Goal: Task Accomplishment & Management: Manage account settings

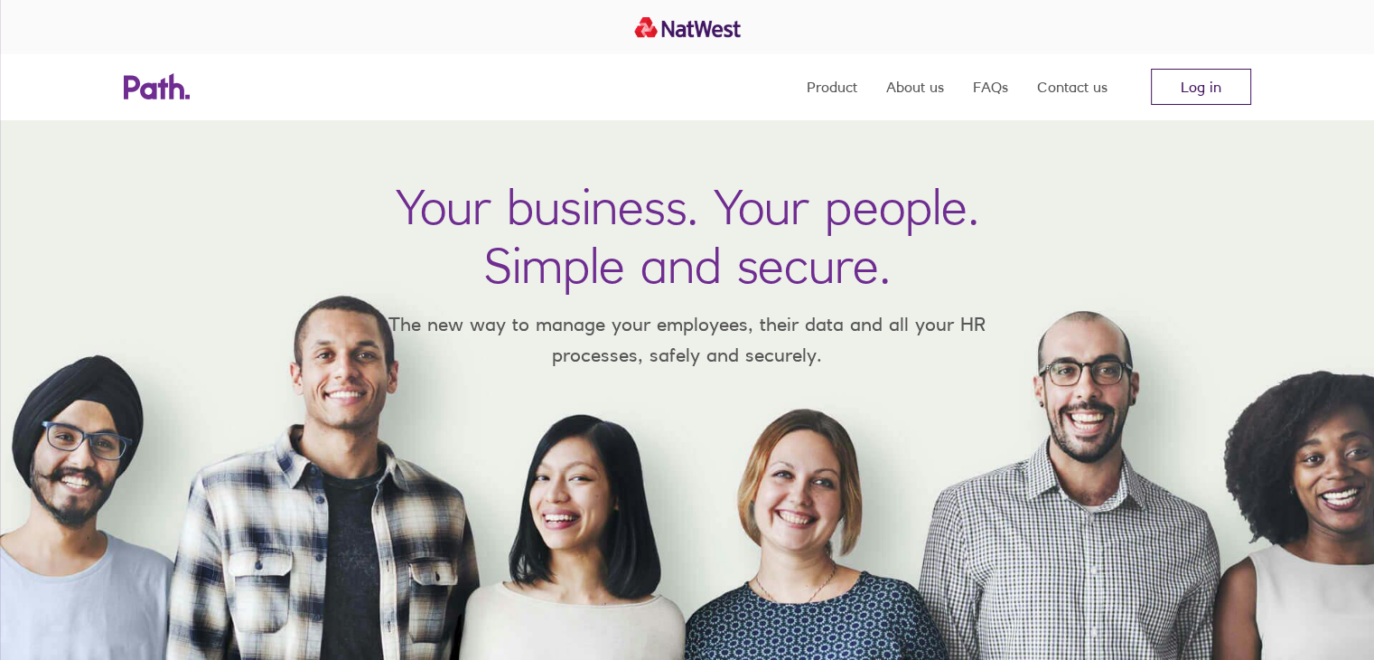
click at [1199, 89] on link "Log in" at bounding box center [1201, 87] width 100 height 36
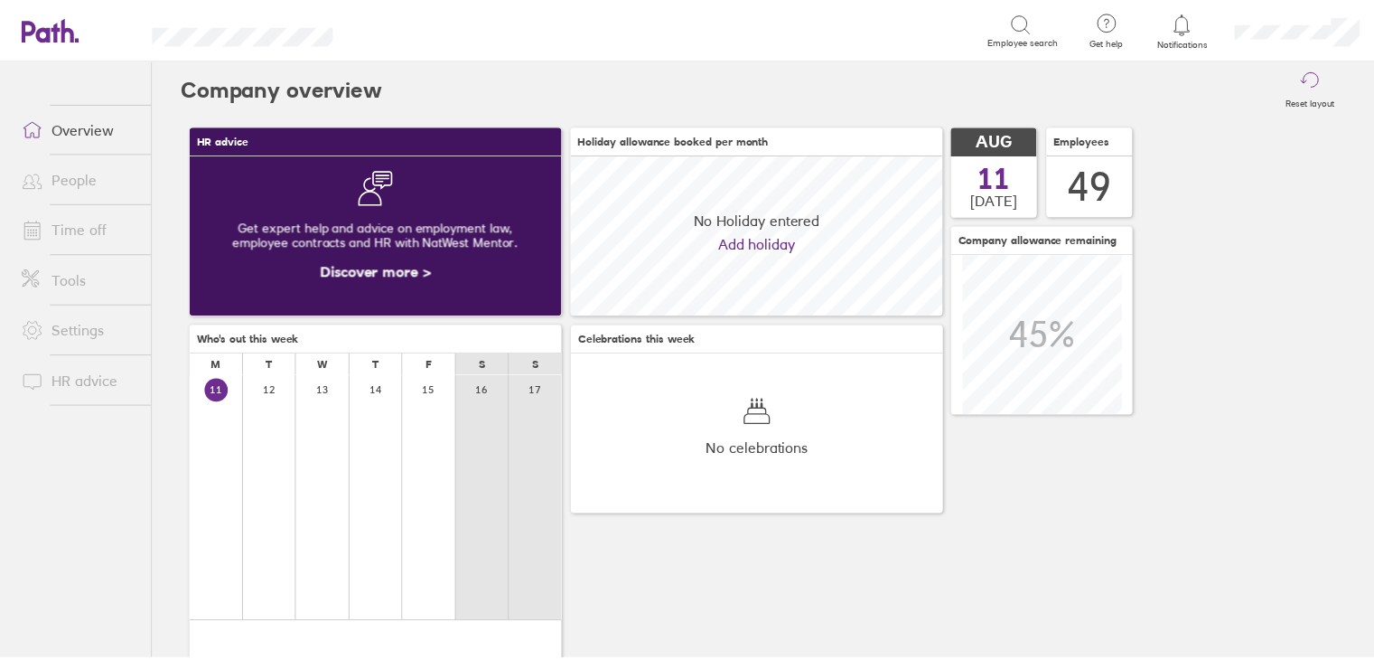
scroll to position [160, 376]
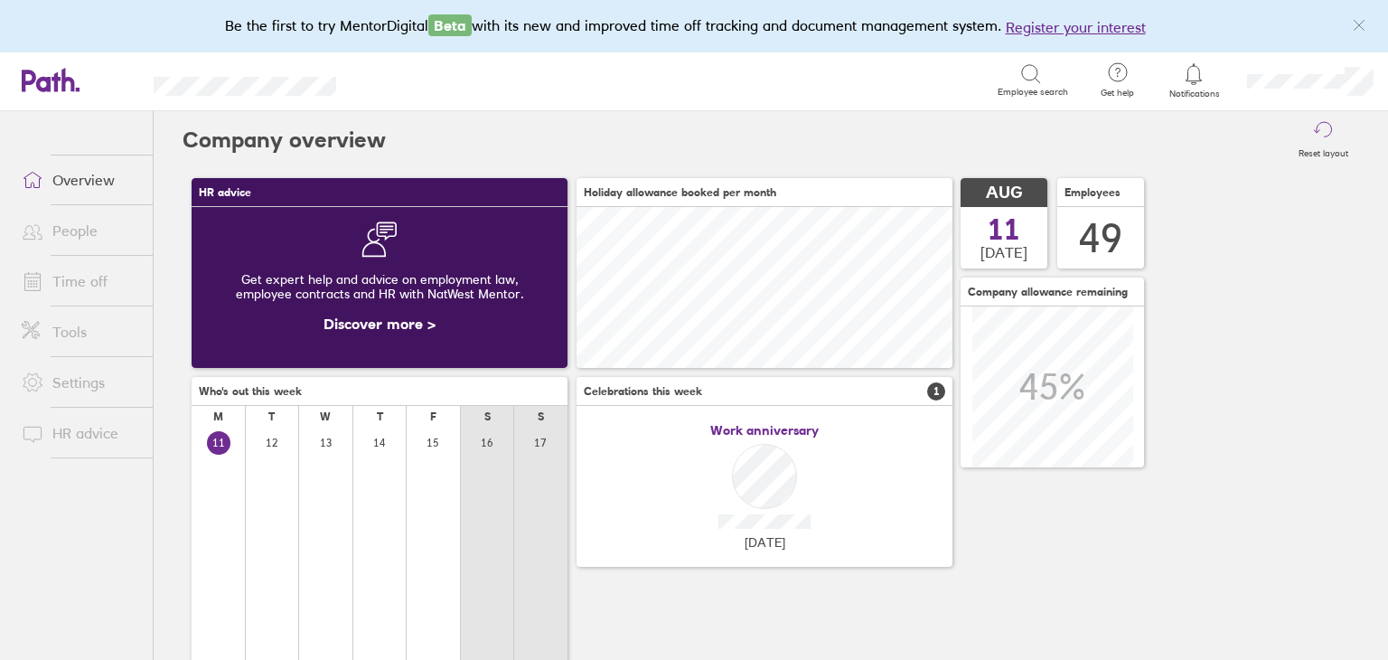
click at [87, 268] on link "Time off" at bounding box center [79, 281] width 145 height 36
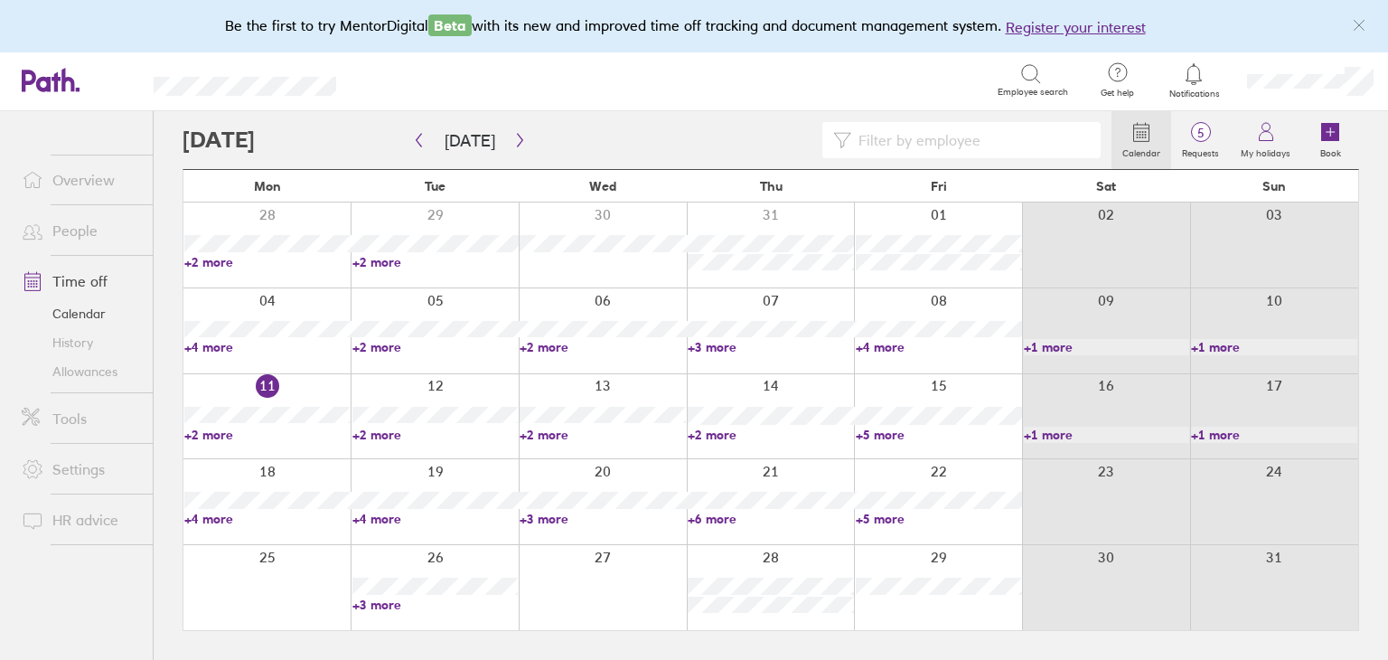
click at [216, 434] on link "+2 more" at bounding box center [267, 434] width 166 height 16
click at [386, 436] on link "+2 more" at bounding box center [435, 434] width 166 height 16
click at [385, 435] on link "+2 more" at bounding box center [435, 434] width 166 height 16
click at [561, 437] on link "+2 more" at bounding box center [603, 434] width 166 height 16
click at [557, 435] on link "+2 more" at bounding box center [603, 434] width 166 height 16
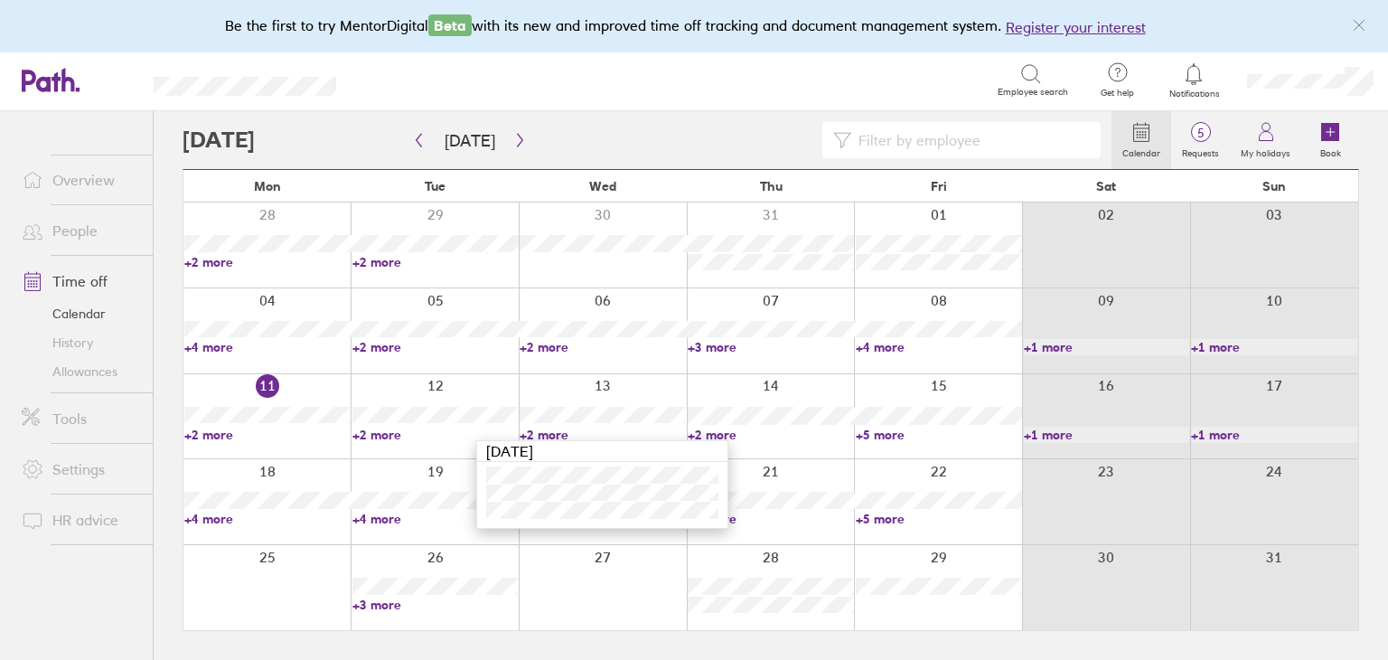
click at [557, 434] on link "+2 more" at bounding box center [603, 434] width 166 height 16
click at [701, 435] on link "+2 more" at bounding box center [771, 434] width 166 height 16
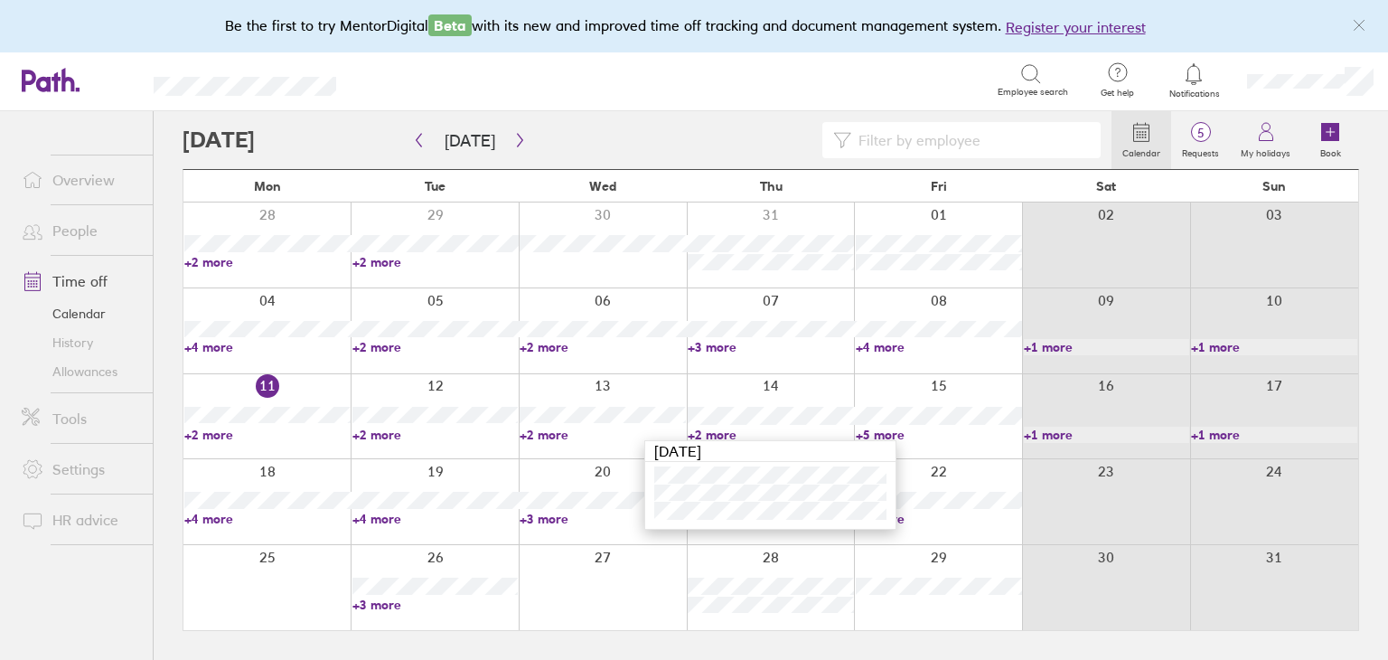
click at [702, 437] on link "+2 more" at bounding box center [771, 434] width 166 height 16
click at [899, 431] on link "+5 more" at bounding box center [939, 434] width 166 height 16
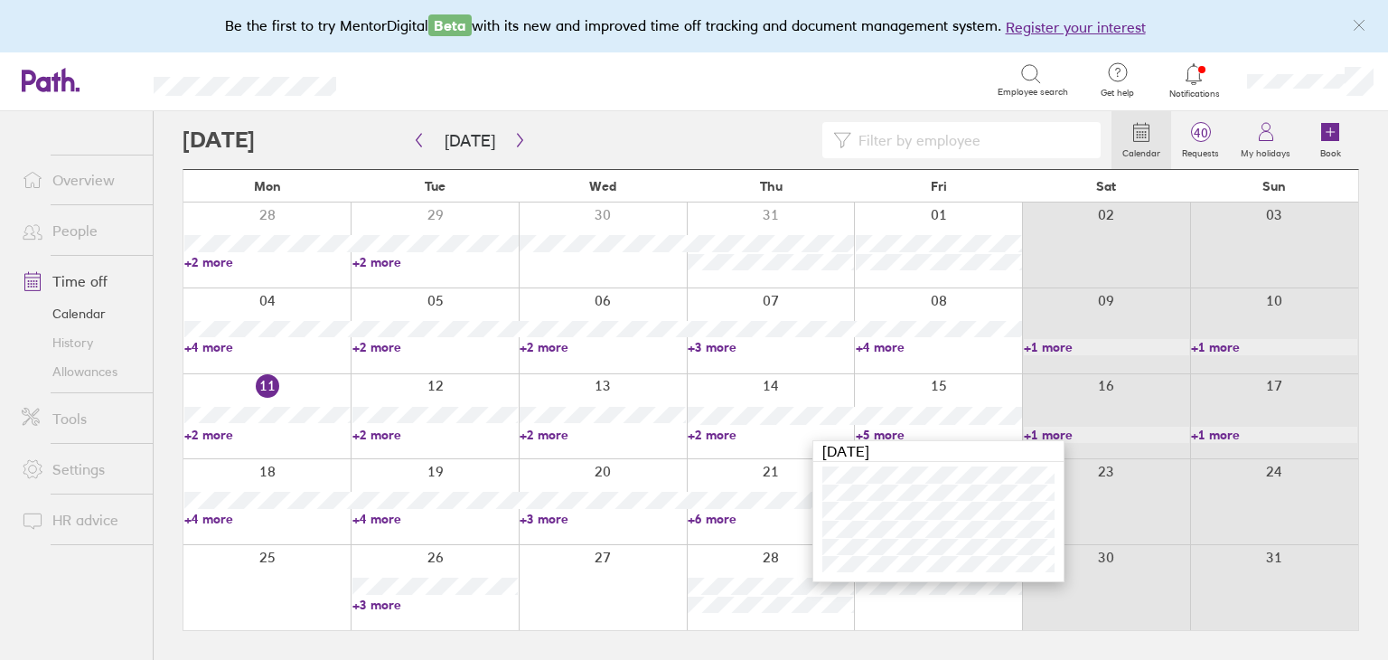
drag, startPoint x: 420, startPoint y: 594, endPoint x: 400, endPoint y: 597, distance: 20.2
click at [404, 595] on div "25 26 27 28 29 30 31 +3 more" at bounding box center [770, 587] width 1175 height 86
click at [400, 597] on link "+3 more" at bounding box center [435, 604] width 166 height 16
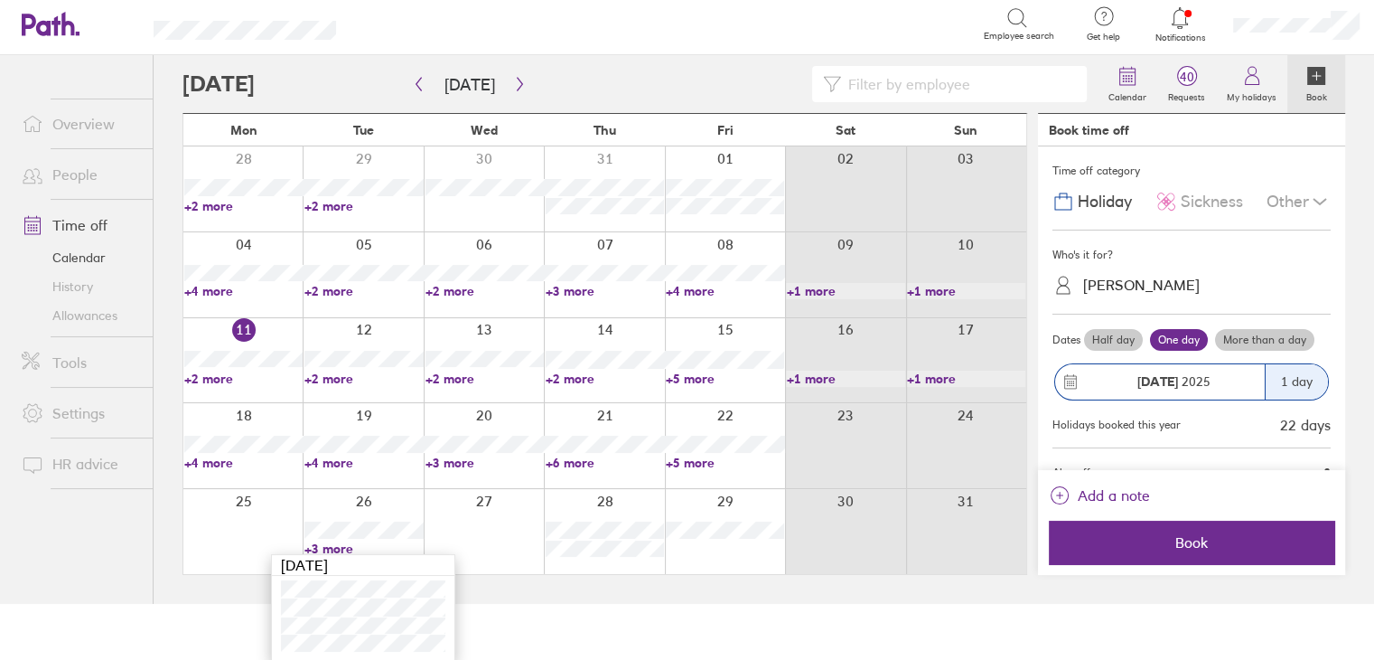
scroll to position [57, 0]
click at [759, 326] on div at bounding box center [725, 359] width 120 height 85
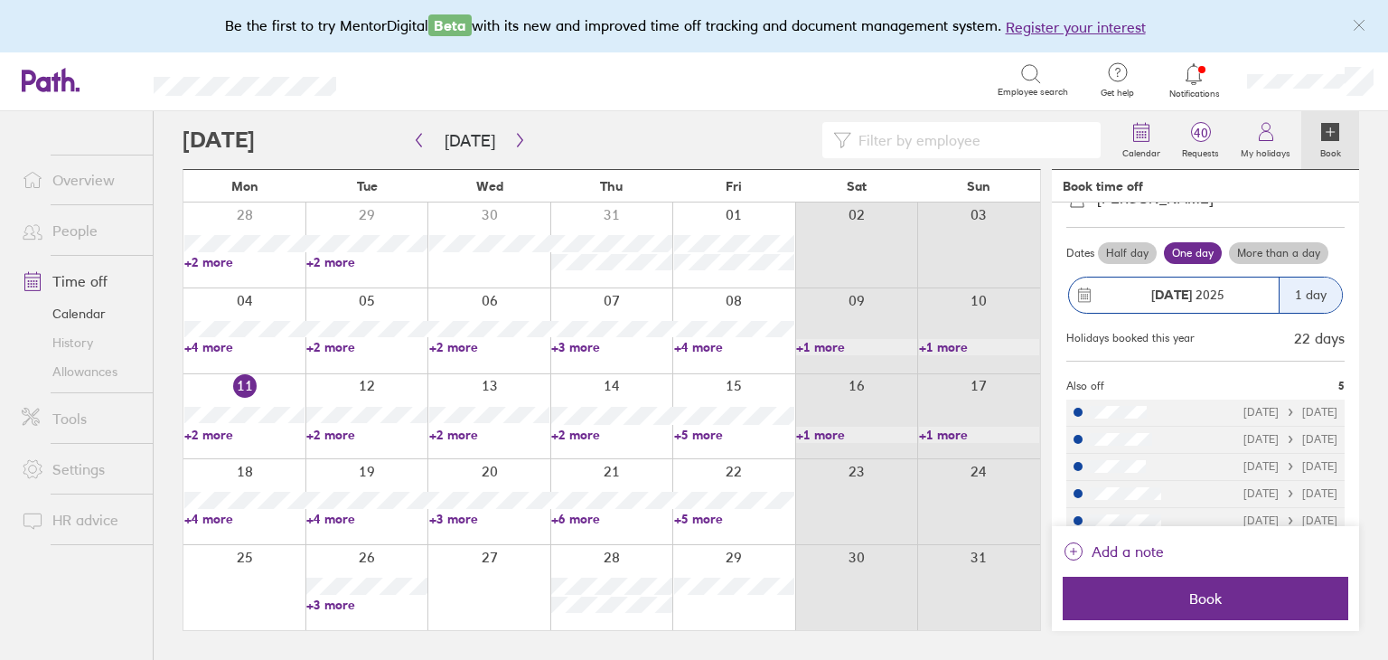
scroll to position [160, 0]
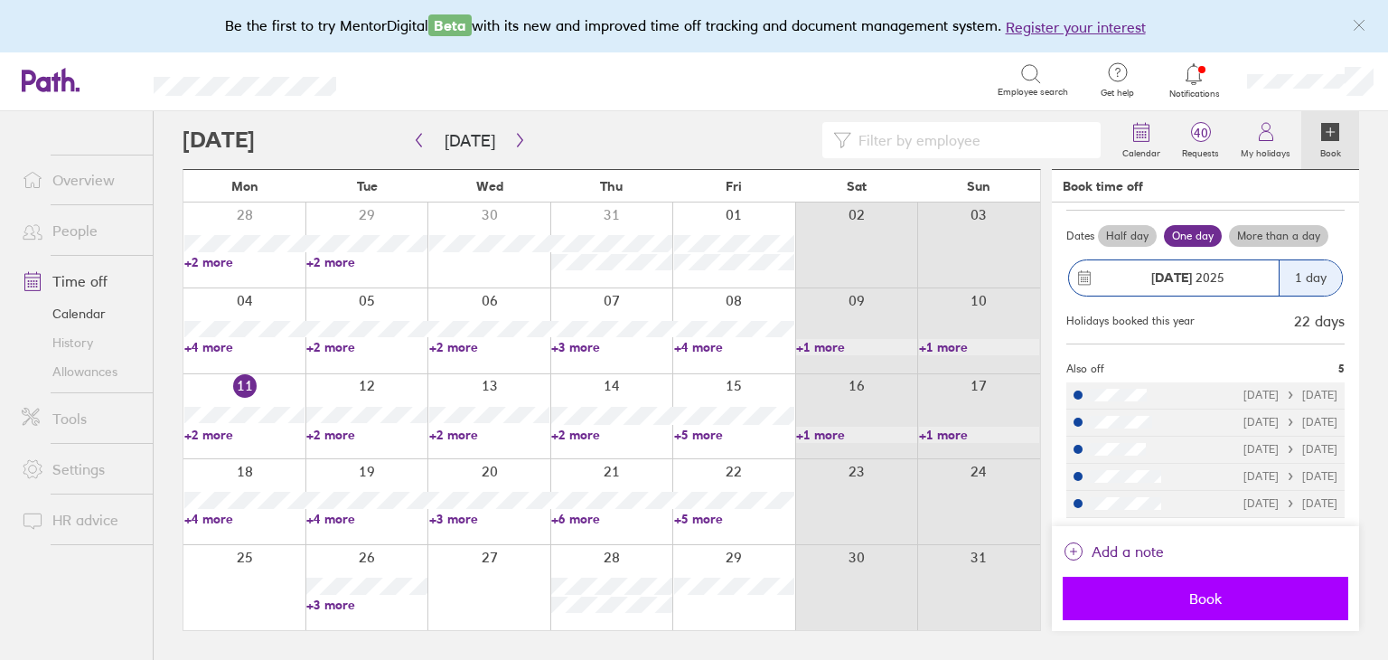
click at [1276, 607] on button "Book" at bounding box center [1206, 597] width 286 height 43
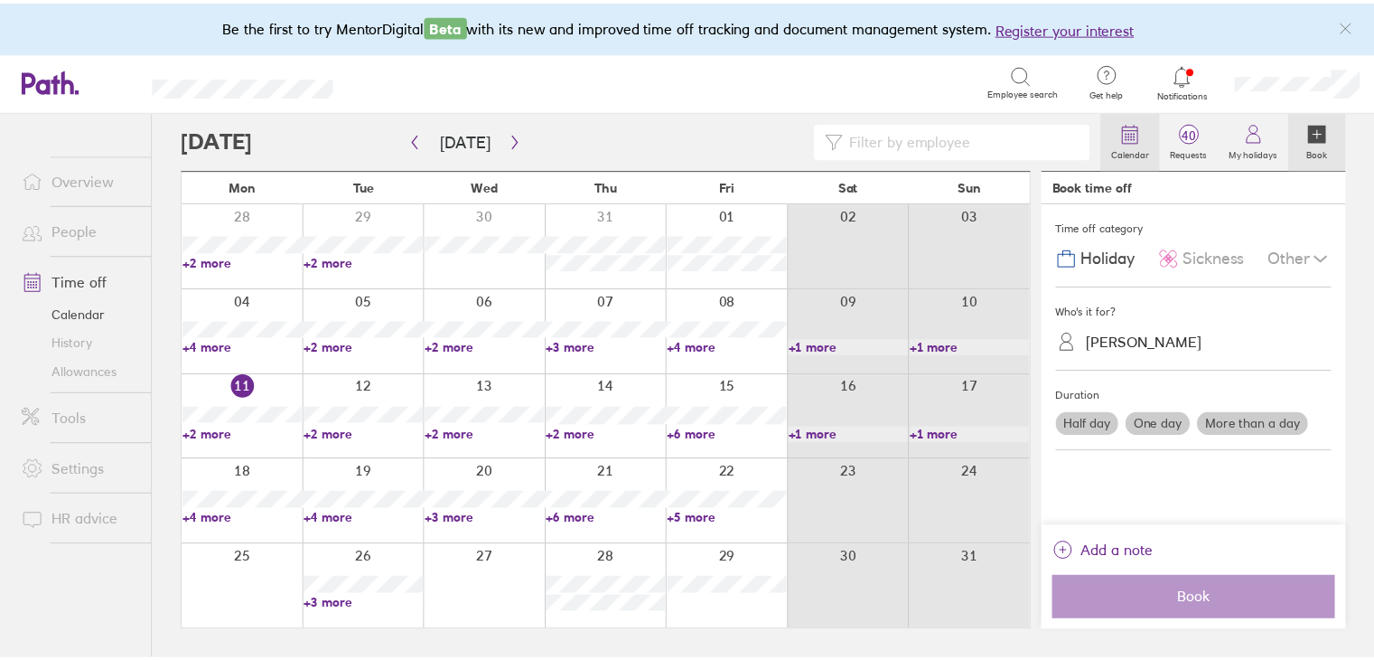
scroll to position [0, 0]
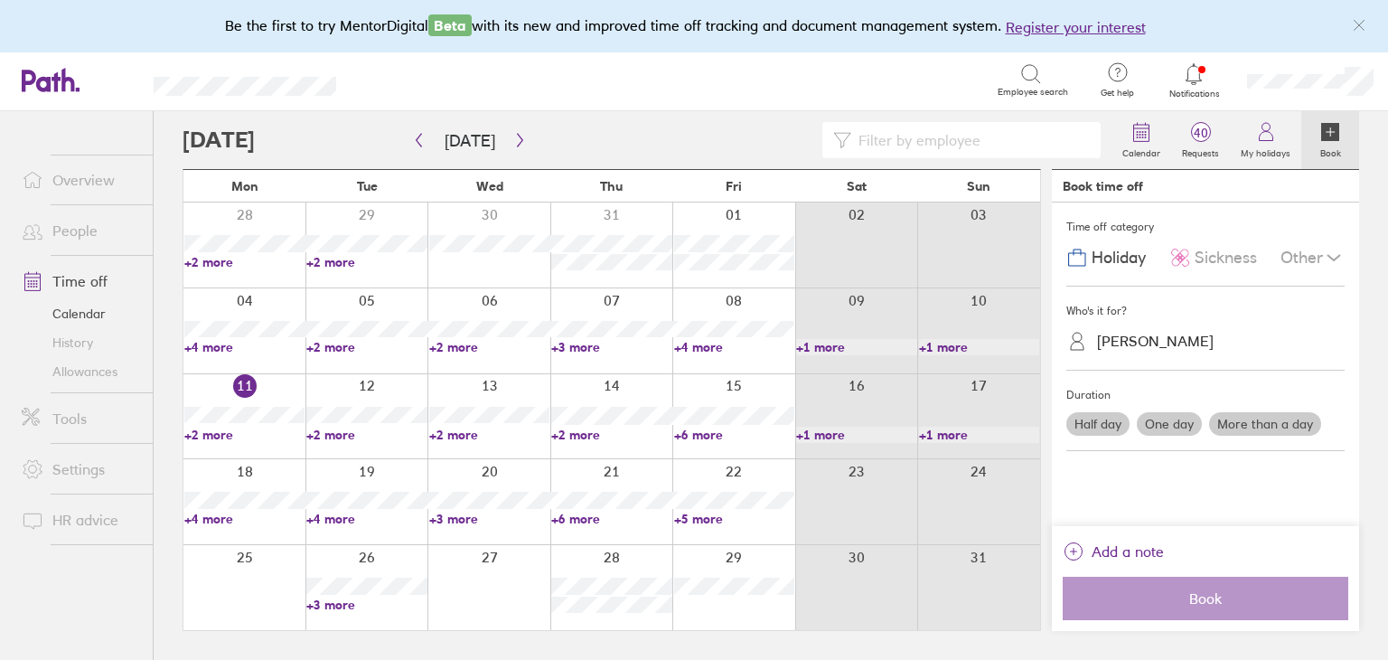
click at [351, 604] on link "+3 more" at bounding box center [366, 604] width 120 height 16
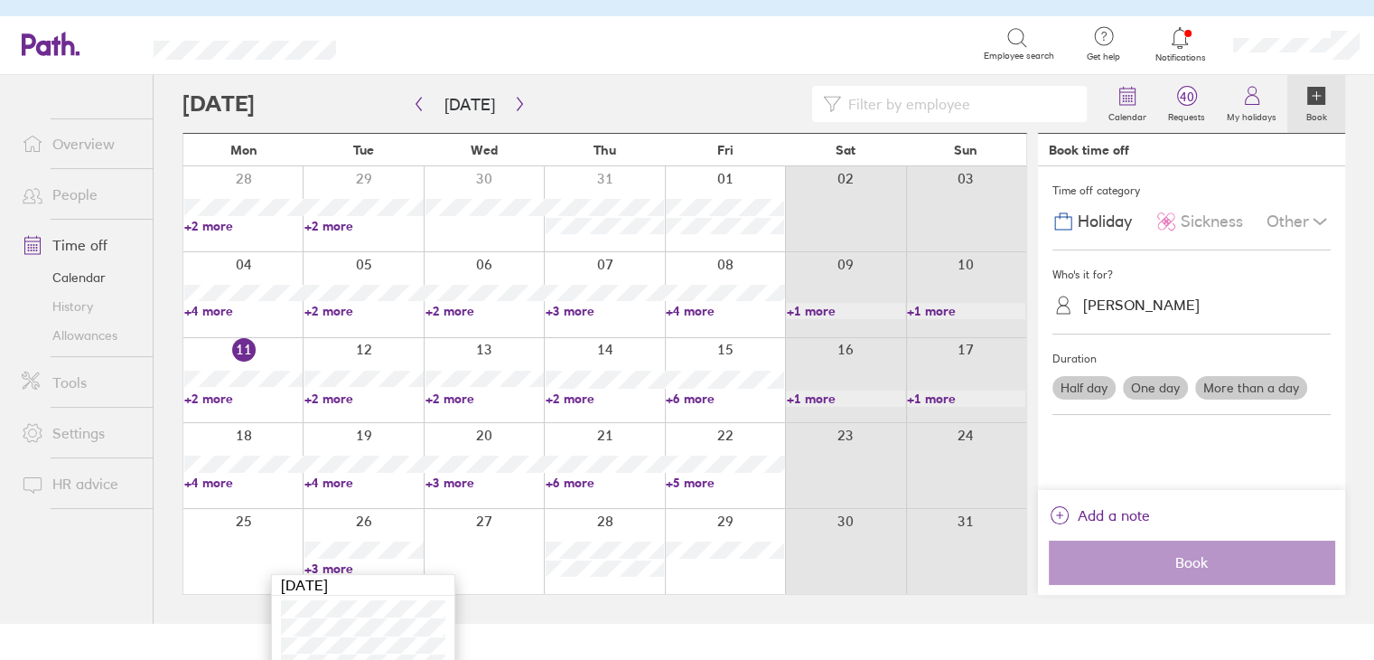
scroll to position [57, 0]
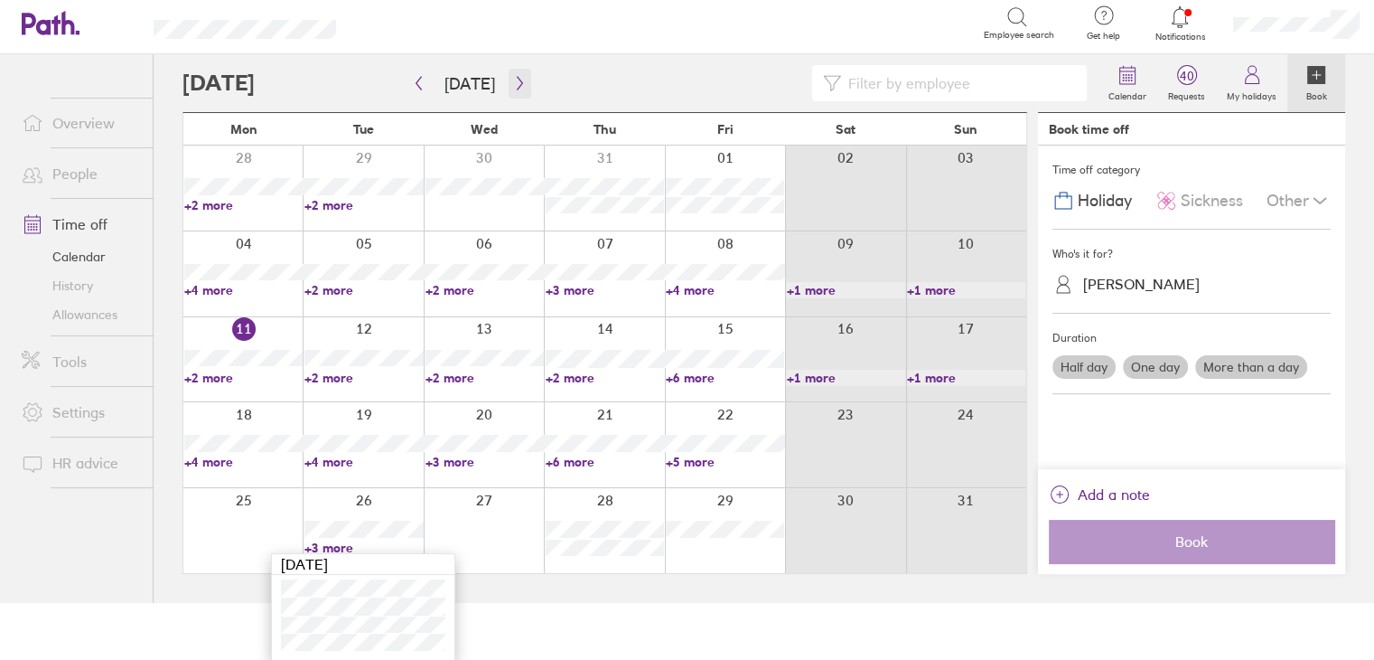
click at [513, 82] on icon "button" at bounding box center [520, 83] width 14 height 14
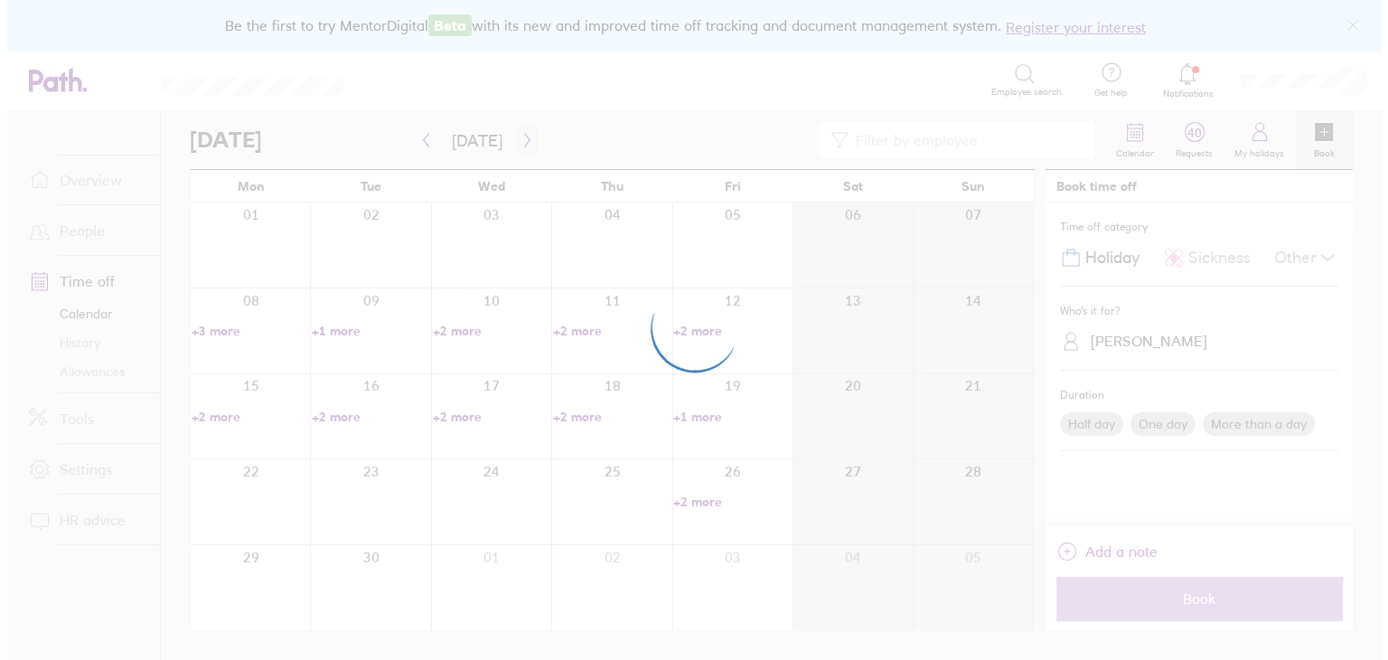
scroll to position [0, 0]
